Goal: Task Accomplishment & Management: Manage account settings

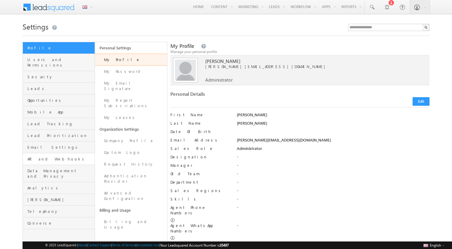
click at [54, 158] on link "API and Webhooks" at bounding box center [59, 159] width 72 height 12
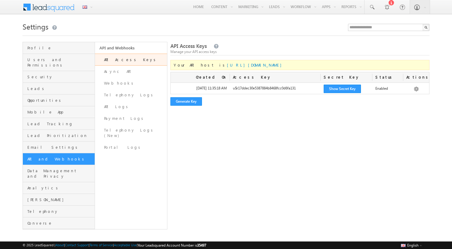
drag, startPoint x: 260, startPoint y: 65, endPoint x: 201, endPoint y: 65, distance: 58.9
click at [201, 65] on div "Your API host is [URL][DOMAIN_NAME]" at bounding box center [300, 65] width 259 height 10
copy span "[URL][DOMAIN_NAME]"
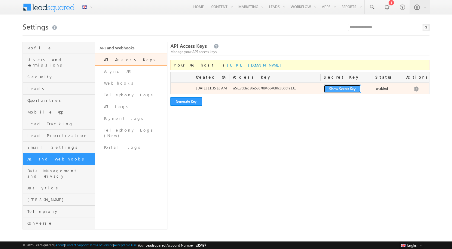
click at [341, 89] on button "Show Secret Key" at bounding box center [342, 89] width 37 height 8
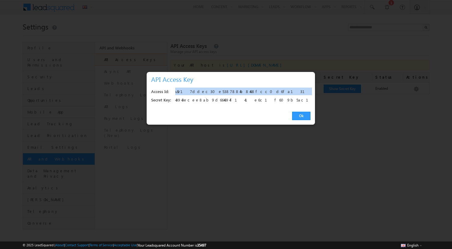
drag, startPoint x: 247, startPoint y: 91, endPoint x: 176, endPoint y: 91, distance: 70.7
click at [176, 91] on div "u$r17ddec30e5387884b8468fcc0d6fa131" at bounding box center [241, 92] width 132 height 8
copy div "u$r17ddec30e5387884b8468fcc0d6fa131"
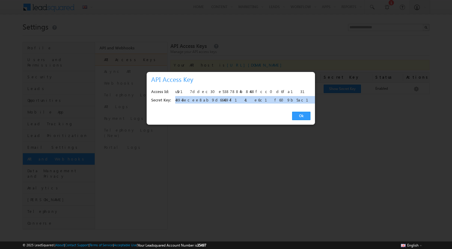
drag, startPoint x: 258, startPoint y: 99, endPoint x: 174, endPoint y: 101, distance: 84.5
click at [174, 101] on div "Secret Key: 43943ecee8ab9d664694f141e6c1f609b5ac110a" at bounding box center [230, 100] width 159 height 8
copy div "43943ecee8ab9d664694f141e6c1f609b5ac110a"
click at [300, 121] on div "Ok" at bounding box center [231, 115] width 168 height 17
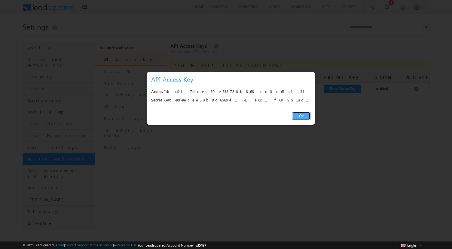
click at [304, 116] on link "Ok" at bounding box center [301, 116] width 18 height 8
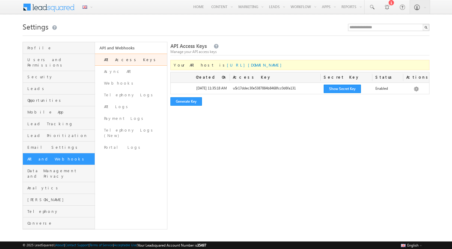
click at [212, 154] on div "API Access Keys Manage your API access keys Your API host is https://api.lsq-st…" at bounding box center [300, 135] width 259 height 187
click at [36, 86] on span "Leads" at bounding box center [60, 88] width 66 height 5
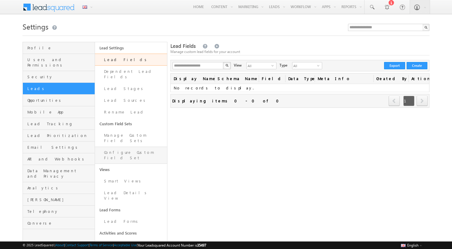
click at [137, 146] on link "Configure Custom Field Set" at bounding box center [131, 154] width 72 height 17
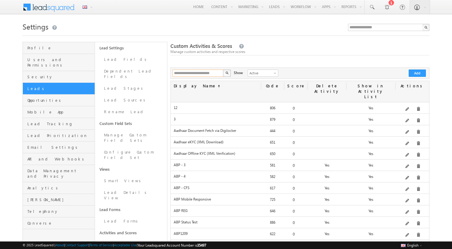
click at [198, 72] on input "**********" at bounding box center [198, 72] width 51 height 7
type input "**********"
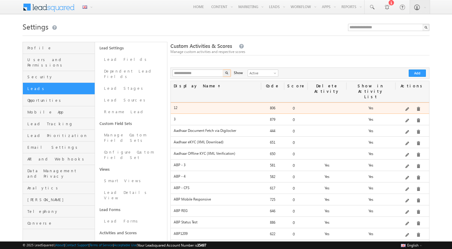
click at [223, 69] on button "button" at bounding box center [227, 72] width 8 height 7
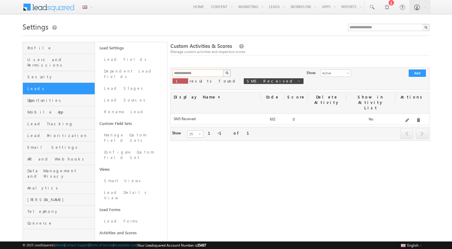
click at [215, 72] on input "**********" at bounding box center [198, 72] width 51 height 7
click at [223, 69] on button "button" at bounding box center [227, 72] width 8 height 7
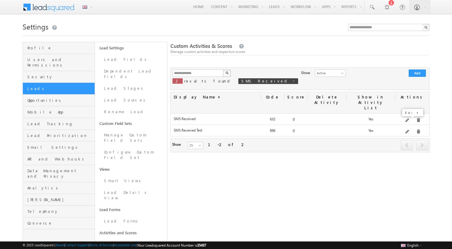
click at [408, 130] on span at bounding box center [408, 132] width 5 height 5
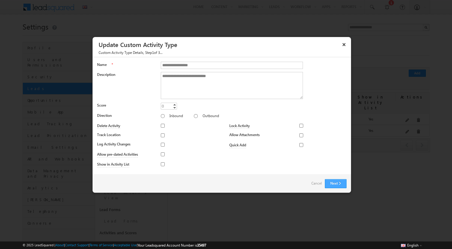
click at [336, 180] on button "Next" at bounding box center [336, 183] width 22 height 9
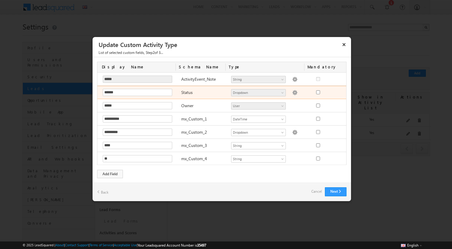
click at [292, 92] on img at bounding box center [294, 92] width 5 height 5
type textarea "****** ********"
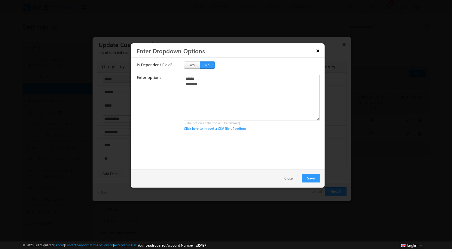
click at [317, 53] on button "×" at bounding box center [318, 50] width 10 height 11
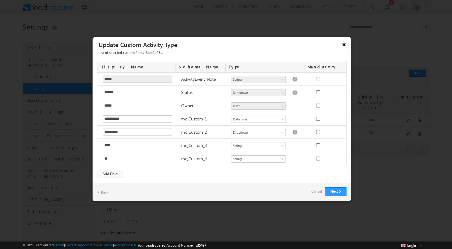
click at [346, 45] on button "×" at bounding box center [345, 44] width 10 height 11
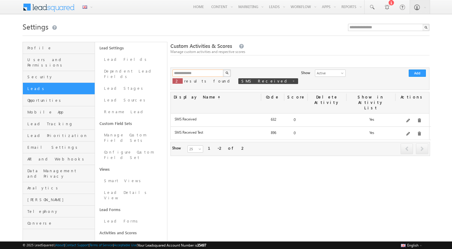
click at [190, 73] on input "**********" at bounding box center [198, 72] width 51 height 7
type input "***"
click at [223, 69] on button "button" at bounding box center [227, 72] width 8 height 7
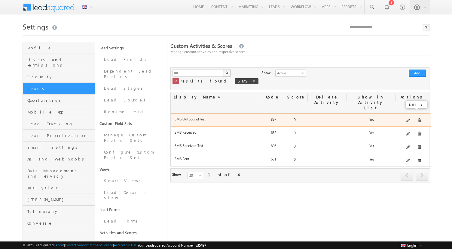
click at [409, 118] on span at bounding box center [409, 120] width 5 height 5
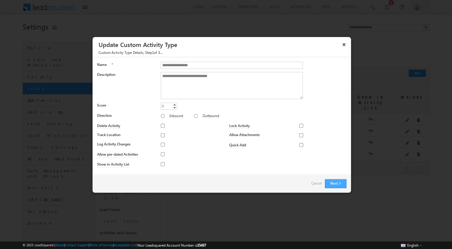
click at [339, 184] on button "Next" at bounding box center [336, 183] width 22 height 9
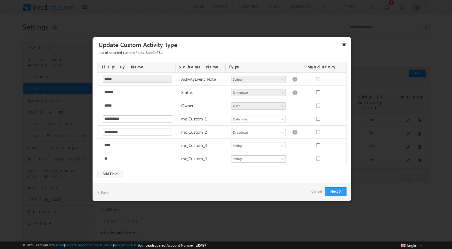
click at [343, 47] on button "×" at bounding box center [345, 44] width 10 height 11
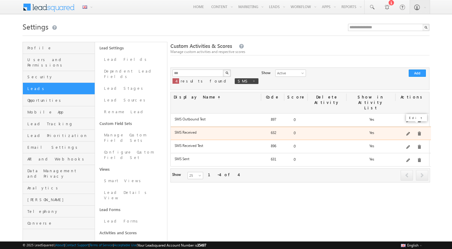
click at [409, 132] on span at bounding box center [409, 134] width 5 height 5
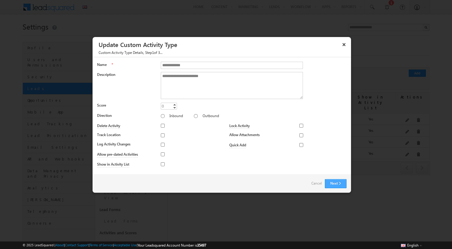
click at [328, 179] on button "Next" at bounding box center [336, 183] width 22 height 9
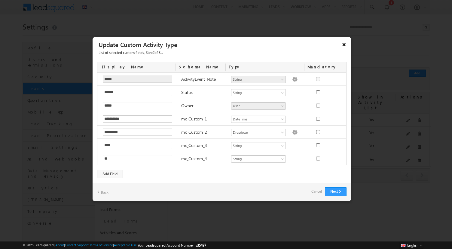
click at [342, 46] on button "×" at bounding box center [345, 44] width 10 height 11
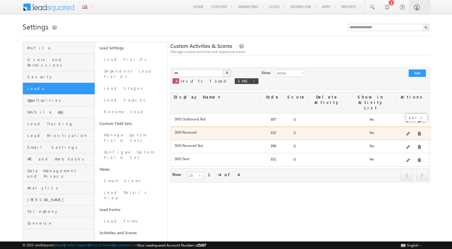
click at [409, 132] on span at bounding box center [409, 134] width 5 height 5
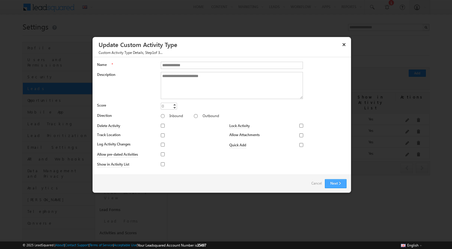
click at [340, 180] on button "Next" at bounding box center [336, 183] width 22 height 9
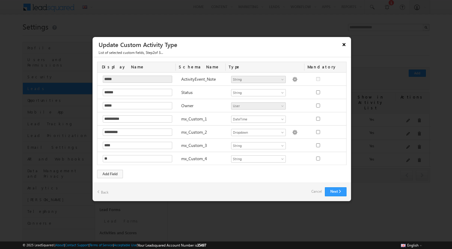
click at [345, 42] on button "×" at bounding box center [345, 44] width 10 height 11
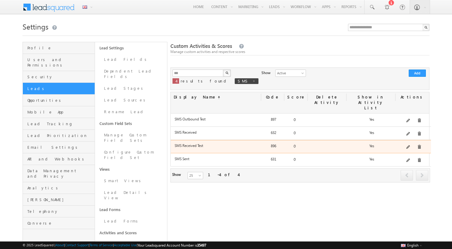
click at [408, 143] on div "**********" at bounding box center [414, 147] width 34 height 8
click at [411, 145] on span at bounding box center [409, 147] width 5 height 5
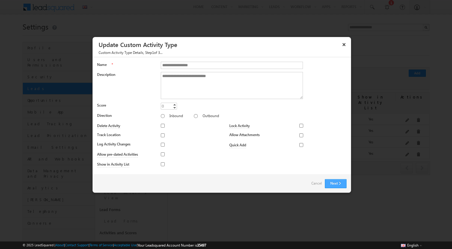
click at [334, 180] on button "Next" at bounding box center [336, 183] width 22 height 9
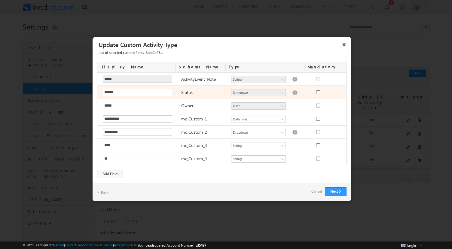
click at [292, 91] on img at bounding box center [294, 92] width 5 height 5
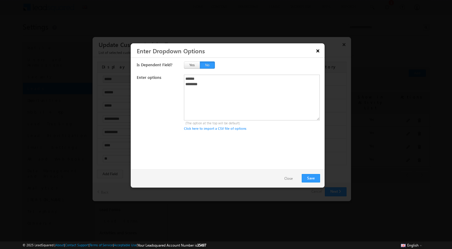
click at [319, 51] on button "×" at bounding box center [318, 50] width 10 height 11
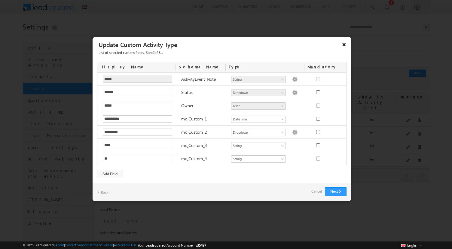
click at [346, 45] on button "×" at bounding box center [345, 44] width 10 height 11
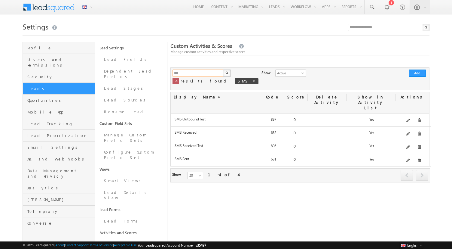
click at [188, 73] on input "***" at bounding box center [198, 72] width 51 height 7
type input "**********"
click at [223, 69] on button "button" at bounding box center [227, 72] width 8 height 7
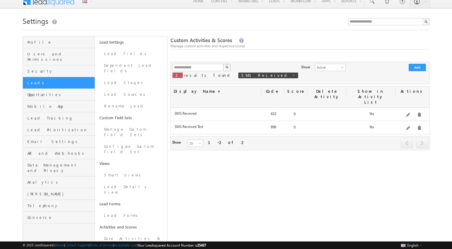
scroll to position [6, 0]
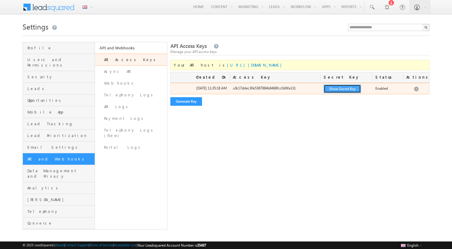
click at [337, 86] on button "Show Secret Key" at bounding box center [342, 89] width 37 height 8
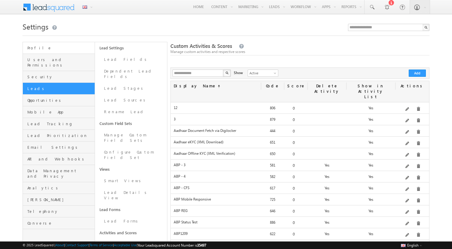
click at [53, 53] on link "Profile" at bounding box center [59, 48] width 72 height 12
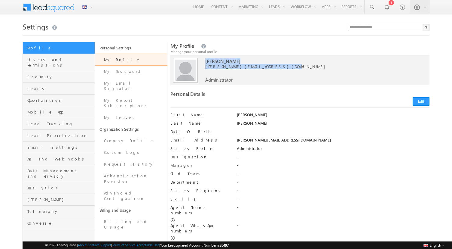
drag, startPoint x: 265, startPoint y: 66, endPoint x: 201, endPoint y: 66, distance: 64.1
click at [201, 66] on div "Upload Upload Preetham pavan preetham.tenant29@mailinator.com Administrator" at bounding box center [300, 70] width 259 height 30
click at [276, 75] on div "Preetham pavan preetham.tenant29@mailinator.com Administrator" at bounding box center [309, 68] width 208 height 27
drag, startPoint x: 265, startPoint y: 66, endPoint x: 202, endPoint y: 69, distance: 62.9
click at [205, 69] on span "preetham.tenant29@mailinator.com" at bounding box center [309, 66] width 208 height 5
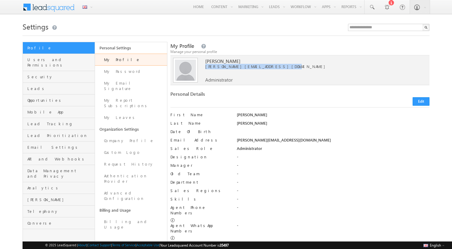
copy span "preetham.tenant29@mailinator.com"
click at [278, 80] on div "Preetham pavan preetham.tenant29@mailinator.com Administrator" at bounding box center [309, 68] width 208 height 27
drag, startPoint x: 267, startPoint y: 68, endPoint x: 202, endPoint y: 68, distance: 65.0
click at [205, 68] on span "preetham.tenant29@mailinator.com" at bounding box center [309, 66] width 208 height 5
copy span "preetham.tenant29@mailinator.com"
